Goal: Information Seeking & Learning: Learn about a topic

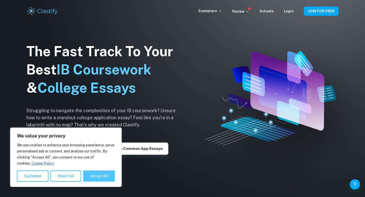
click at [104, 174] on button "Accept All" at bounding box center [99, 175] width 32 height 11
checkbox input "true"
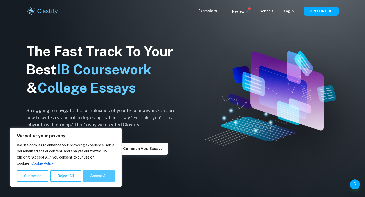
checkbox input "true"
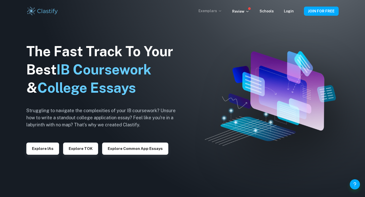
click at [222, 9] on icon at bounding box center [220, 11] width 4 height 4
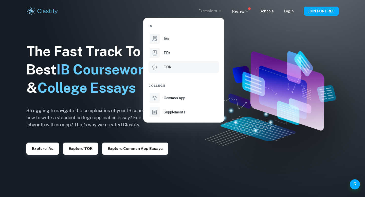
click at [172, 67] on div "TOK" at bounding box center [191, 67] width 54 height 6
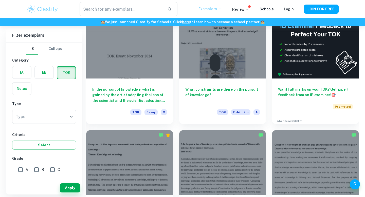
scroll to position [144, 0]
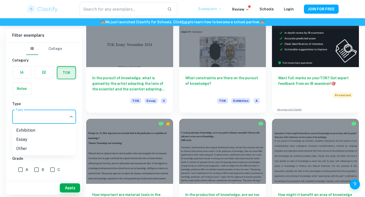
click at [50, 137] on li "Essay" at bounding box center [44, 139] width 64 height 9
type input "Essay"
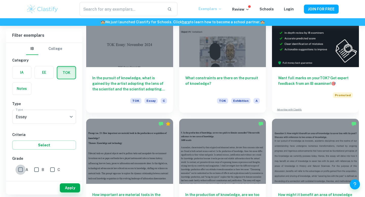
click at [20, 166] on input "A" at bounding box center [20, 170] width 10 height 10
checkbox input "true"
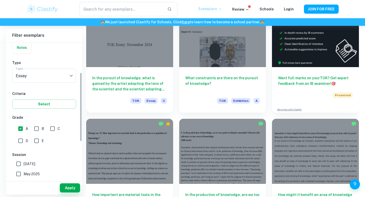
scroll to position [102, 0]
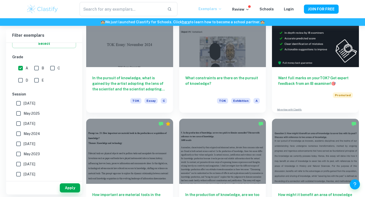
click at [30, 103] on span "[DATE]" at bounding box center [30, 104] width 12 height 6
click at [24, 103] on input "[DATE]" at bounding box center [18, 103] width 10 height 10
checkbox input "true"
click at [68, 186] on button "Apply" at bounding box center [70, 187] width 20 height 9
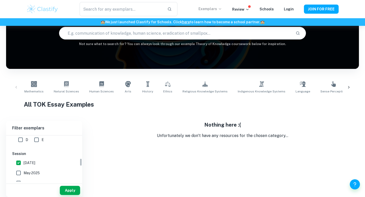
scroll to position [133, 0]
click at [19, 162] on input "[DATE]" at bounding box center [18, 164] width 10 height 10
checkbox input "false"
click at [64, 187] on button "Apply" at bounding box center [70, 190] width 20 height 9
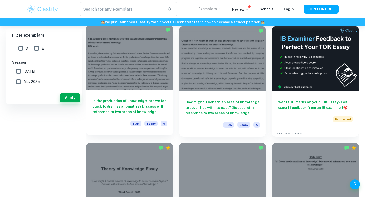
scroll to position [130, 0]
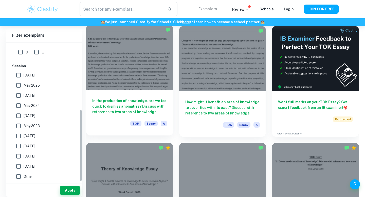
click at [134, 102] on h6 "In the production of knowledge, are we too quick to dismiss anomalies? Discuss …" at bounding box center [129, 106] width 75 height 17
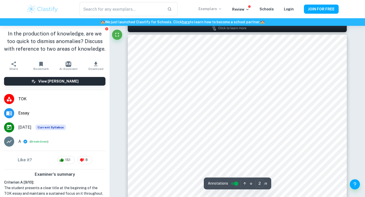
scroll to position [331, 0]
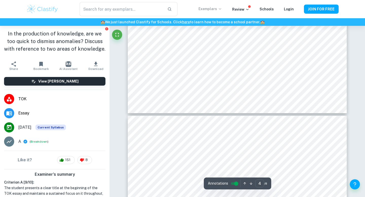
type input "5"
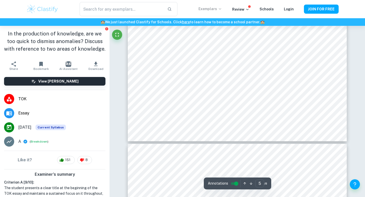
scroll to position [1391, 0]
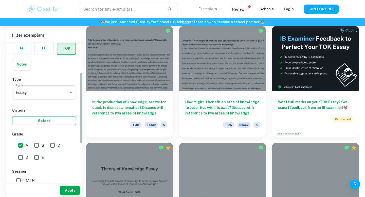
scroll to position [71, 0]
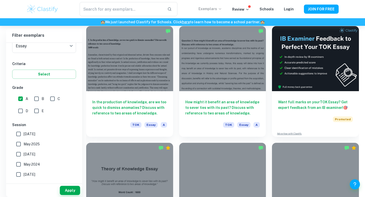
click at [20, 98] on input "A" at bounding box center [20, 99] width 10 height 10
checkbox input "false"
click at [35, 109] on input "E" at bounding box center [36, 111] width 10 height 10
checkbox input "true"
click at [66, 187] on button "Apply" at bounding box center [70, 190] width 20 height 9
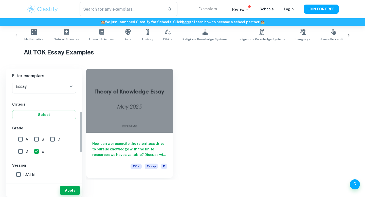
scroll to position [84, 0]
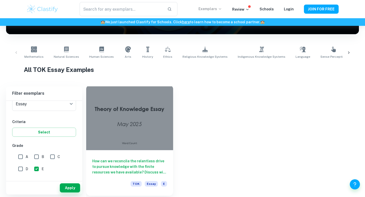
click at [139, 156] on div "How can we reconcile the relentless drive to pursue knowledge with the finite r…" at bounding box center [129, 173] width 87 height 46
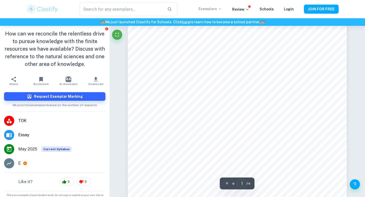
scroll to position [28, 0]
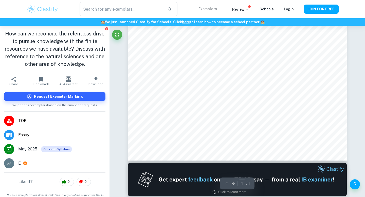
type input "2"
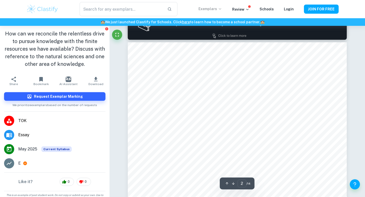
scroll to position [336, 0]
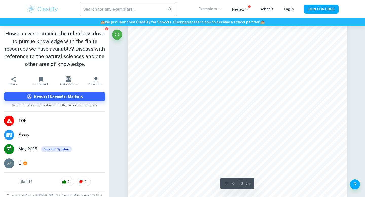
scroll to position [84, 0]
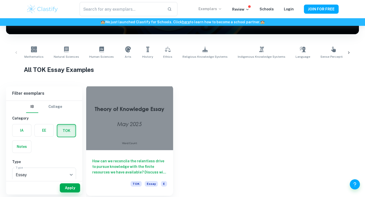
click at [144, 151] on div "How can we reconcile the relentless drive to pursue knowledge with the finite r…" at bounding box center [129, 173] width 87 height 46
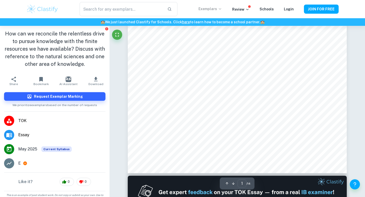
scroll to position [143, 0]
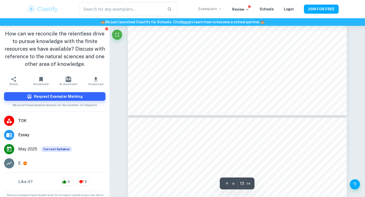
type input "12"
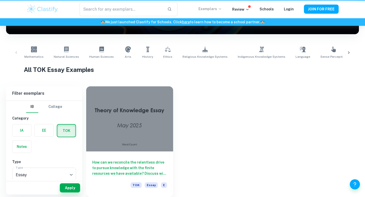
scroll to position [84, 0]
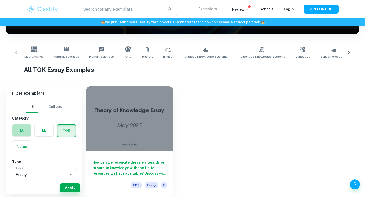
click at [25, 129] on label "button" at bounding box center [21, 130] width 19 height 12
click at [0, 0] on input "radio" at bounding box center [0, 0] width 0 height 0
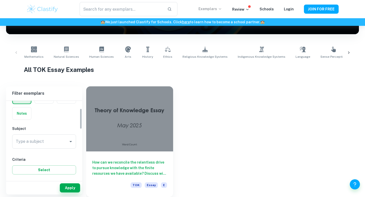
scroll to position [49, 0]
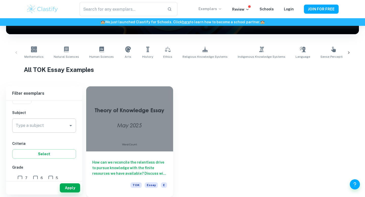
click at [72, 129] on div "Type a subject" at bounding box center [44, 125] width 64 height 14
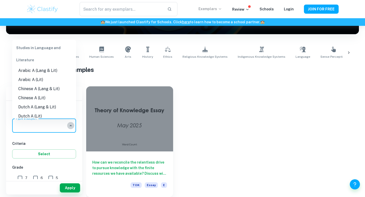
click at [71, 127] on icon "Close" at bounding box center [71, 126] width 6 height 6
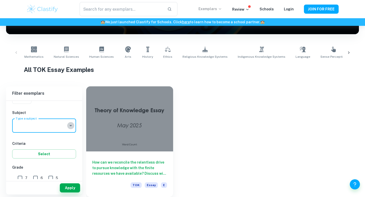
click at [71, 127] on icon "Open" at bounding box center [71, 126] width 6 height 6
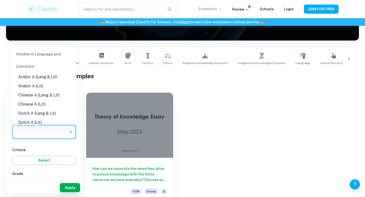
scroll to position [78, 0]
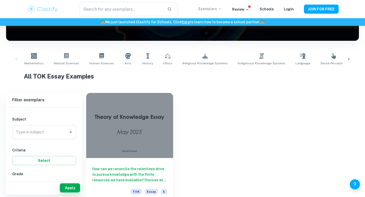
click at [203, 87] on div "Home TOK Essay IB TOK Essay examples Type a search phrase to find the most rele…" at bounding box center [182, 75] width 365 height 255
click at [70, 132] on icon "Open" at bounding box center [70, 132] width 3 height 1
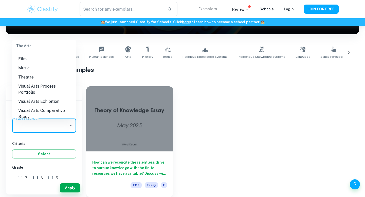
scroll to position [758, 0]
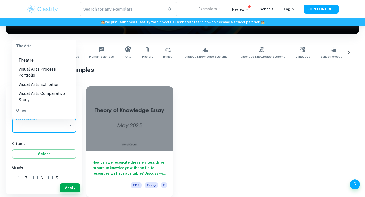
click at [196, 107] on div "How can we reconcile the relentless drive to pursue knowledge with the finite r…" at bounding box center [219, 138] width 278 height 117
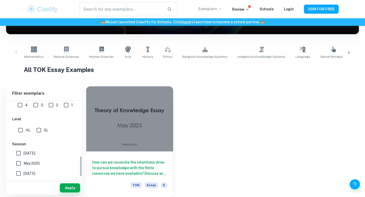
scroll to position [0, 0]
